Goal: Use online tool/utility: Utilize a website feature to perform a specific function

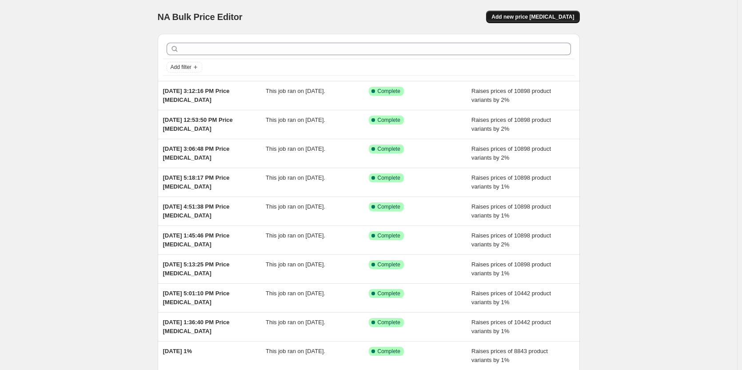
click at [532, 17] on span "Add new price [MEDICAL_DATA]" at bounding box center [533, 16] width 83 height 7
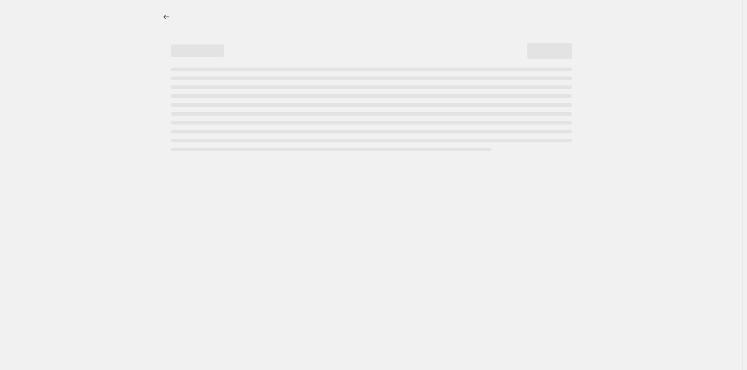
select select "percentage"
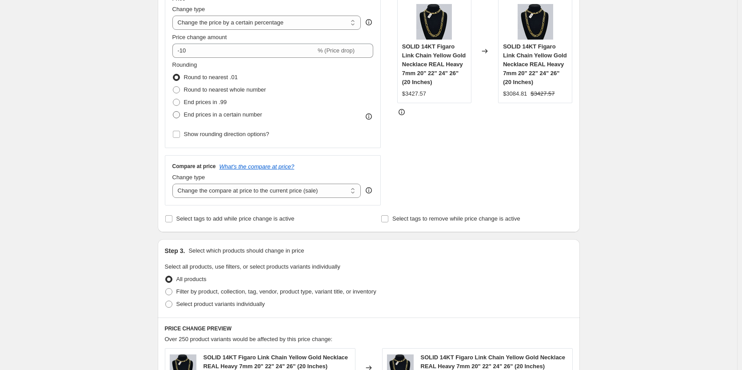
scroll to position [178, 0]
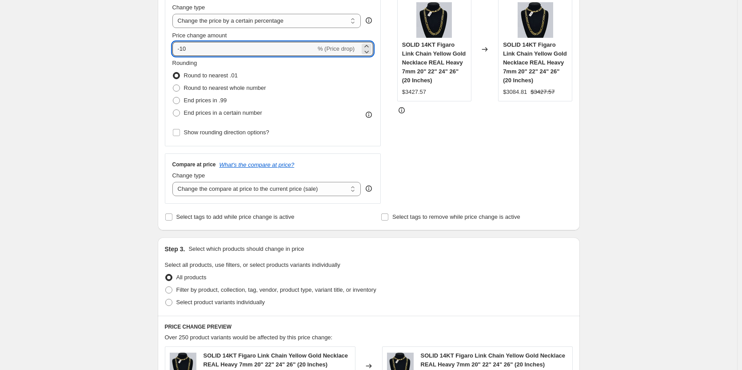
drag, startPoint x: 200, startPoint y: 46, endPoint x: 164, endPoint y: 43, distance: 36.6
click at [164, 43] on div "Step 2. Select how the prices should change Use bulk price change rules Set pro…" at bounding box center [369, 74] width 422 height 312
type input "2"
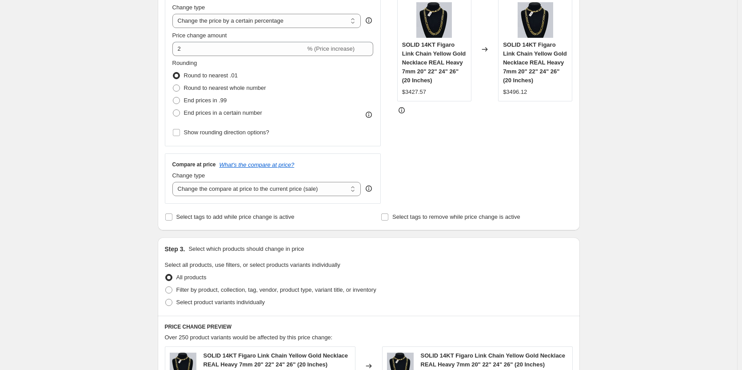
click at [107, 133] on div "Create new price [MEDICAL_DATA]. This page is ready Create new price [MEDICAL_D…" at bounding box center [368, 273] width 737 height 903
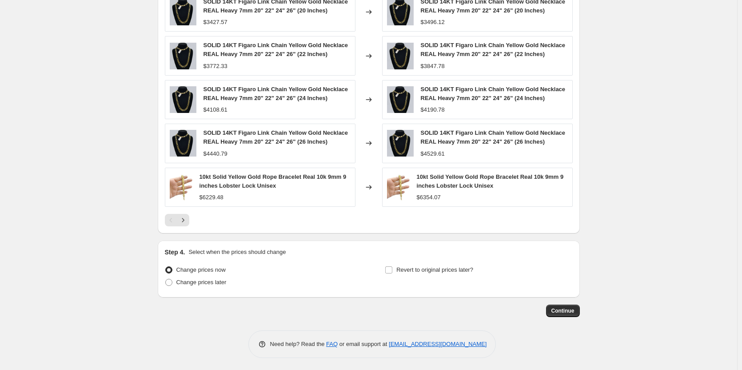
scroll to position [533, 0]
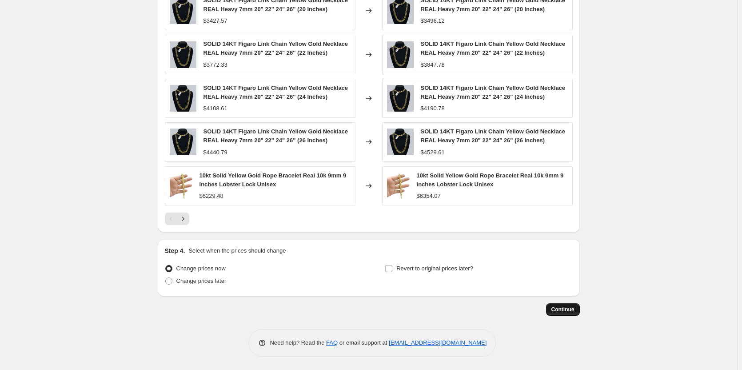
click at [556, 313] on button "Continue" at bounding box center [563, 309] width 34 height 12
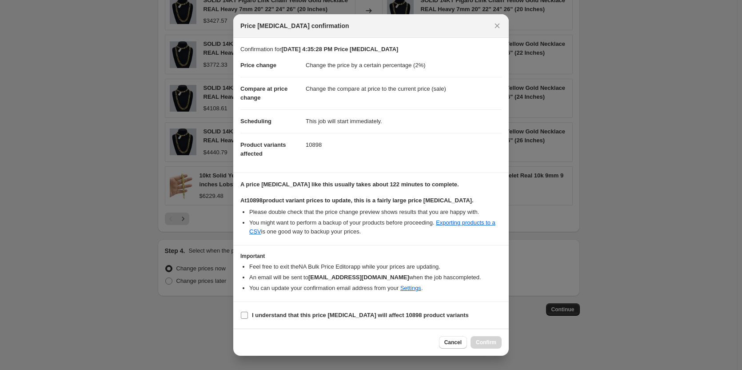
click at [241, 314] on input "I understand that this price [MEDICAL_DATA] will affect 10898 product variants" at bounding box center [244, 315] width 7 height 7
checkbox input "true"
click at [493, 344] on button "Confirm" at bounding box center [486, 342] width 31 height 12
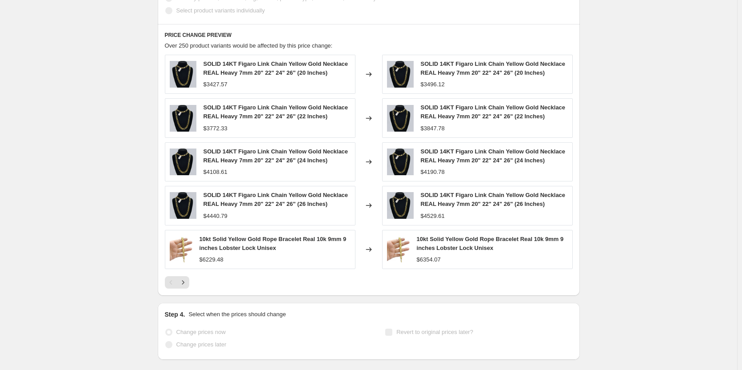
scroll to position [556, 0]
